Goal: Check status: Check status

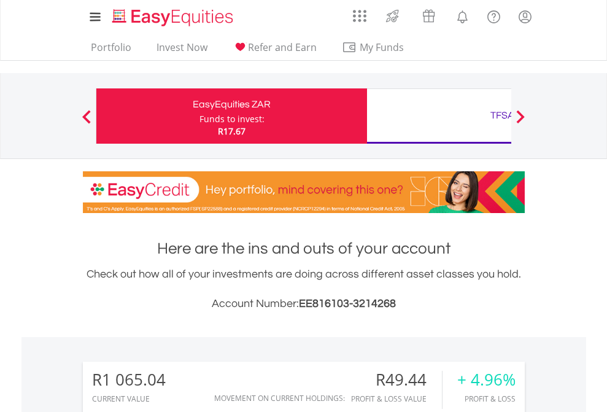
scroll to position [118, 193]
click at [199, 116] on div "Funds to invest:" at bounding box center [231, 119] width 65 height 12
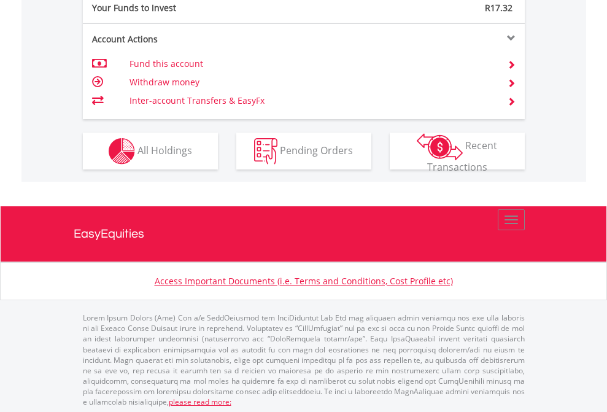
scroll to position [1225, 0]
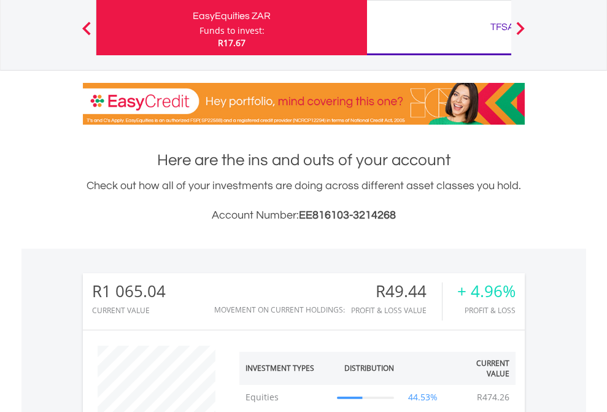
click at [439, 28] on div "TFSA" at bounding box center [502, 26] width 256 height 17
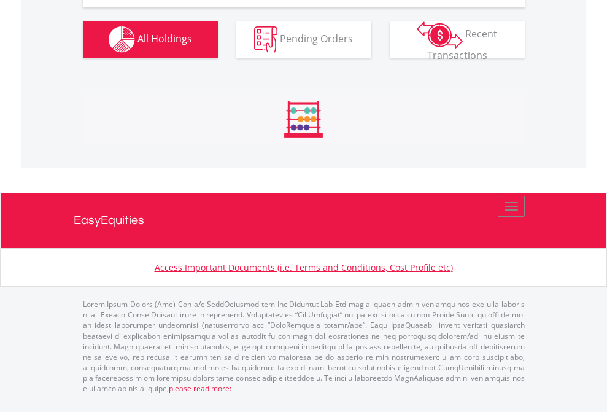
scroll to position [118, 193]
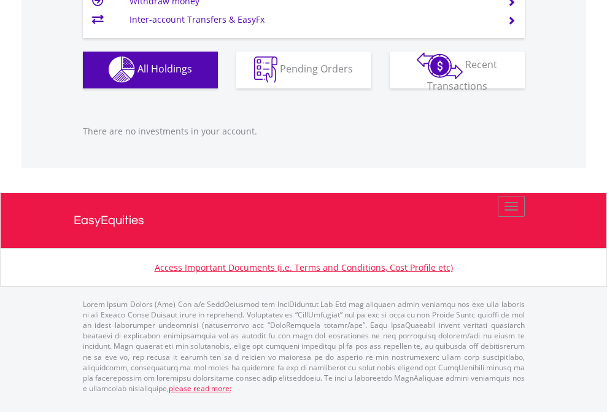
scroll to position [118, 193]
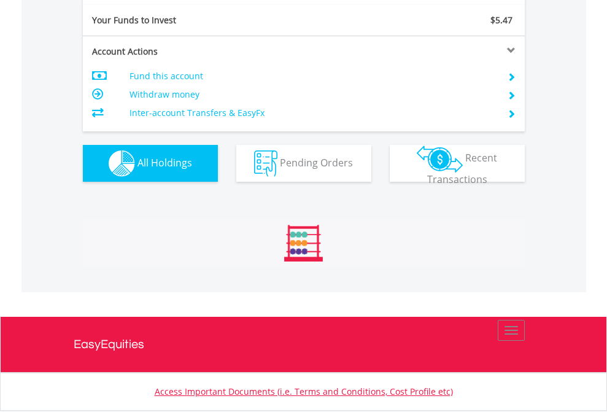
scroll to position [1365, 0]
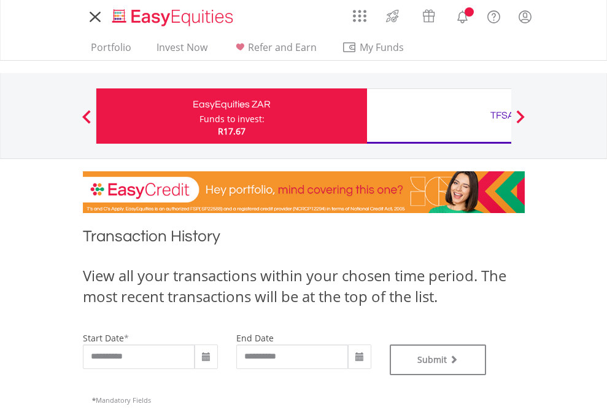
type input "**********"
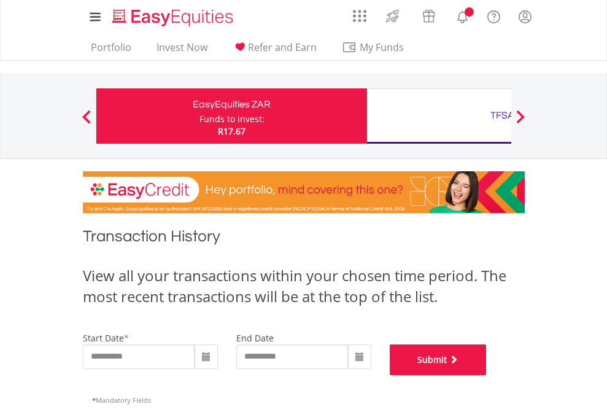
click at [487, 375] on button "Submit" at bounding box center [438, 359] width 97 height 31
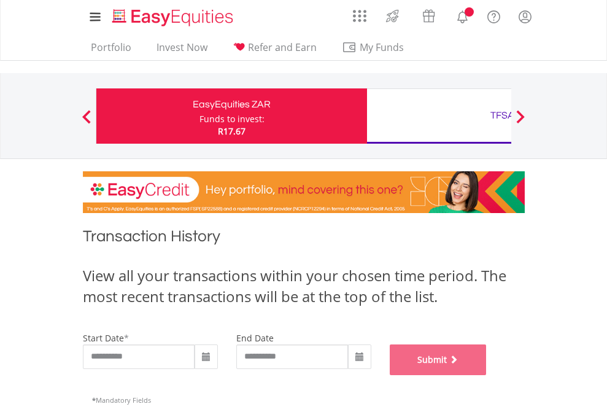
scroll to position [498, 0]
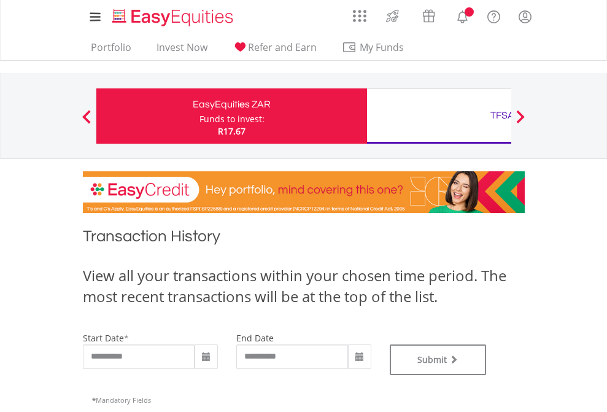
click at [439, 116] on div "TFSA" at bounding box center [502, 115] width 256 height 17
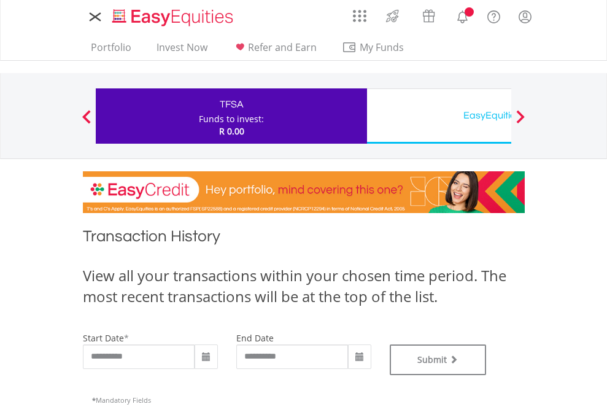
type input "**********"
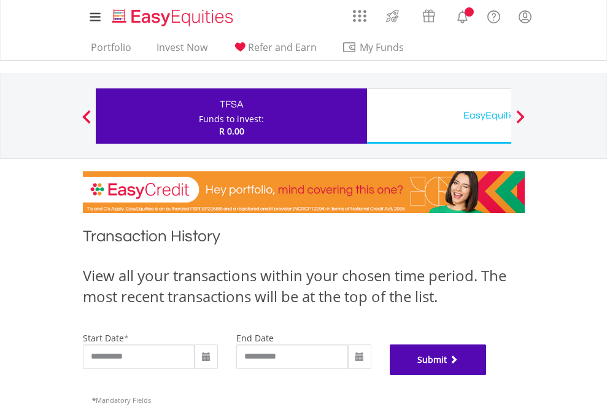
click at [487, 375] on button "Submit" at bounding box center [438, 359] width 97 height 31
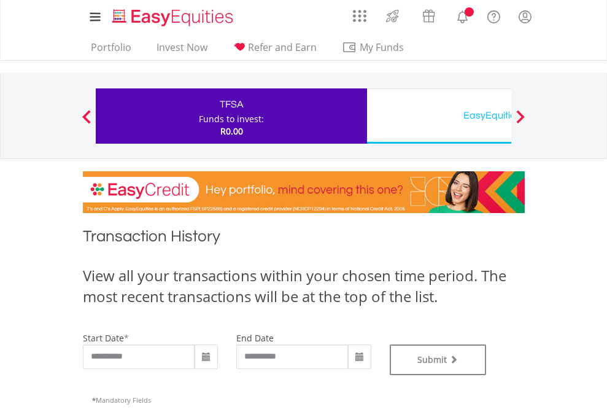
click at [439, 116] on div "EasyEquities USD" at bounding box center [502, 115] width 256 height 17
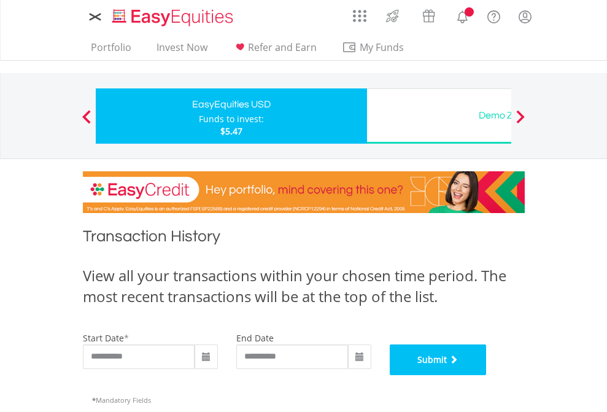
click at [487, 375] on button "Submit" at bounding box center [438, 359] width 97 height 31
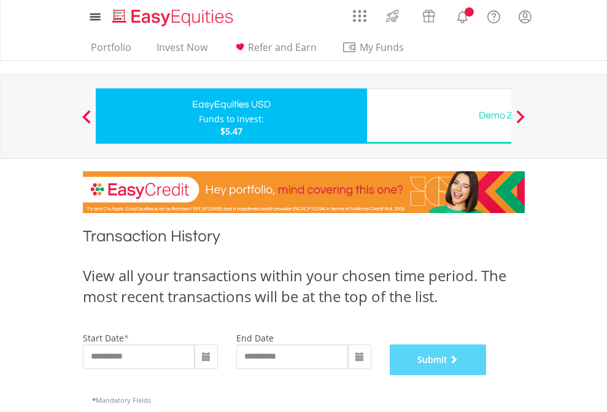
scroll to position [498, 0]
